Goal: Task Accomplishment & Management: Use online tool/utility

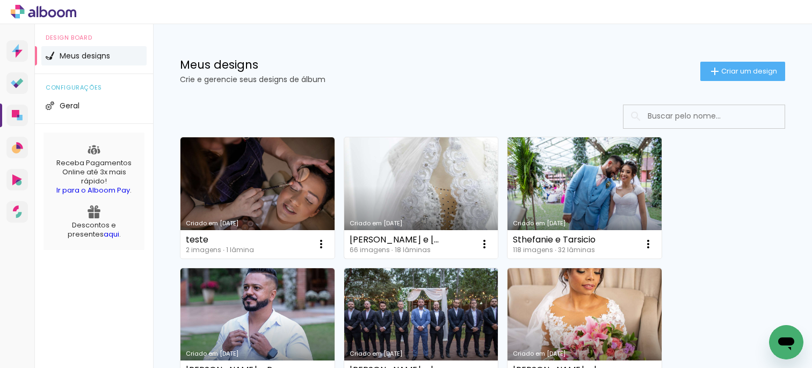
click at [425, 187] on link "Criado em [DATE]" at bounding box center [421, 197] width 154 height 121
